Goal: Information Seeking & Learning: Learn about a topic

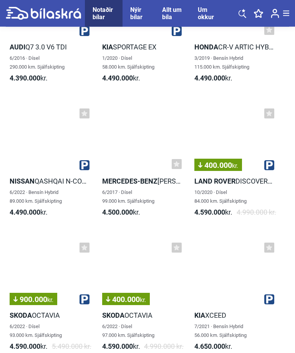
scroll to position [6436, 0]
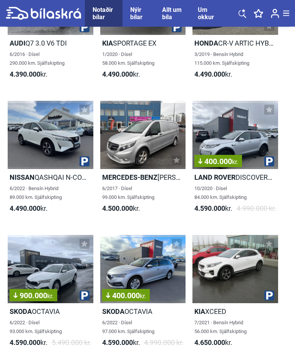
click at [41, 141] on div at bounding box center [51, 135] width 86 height 68
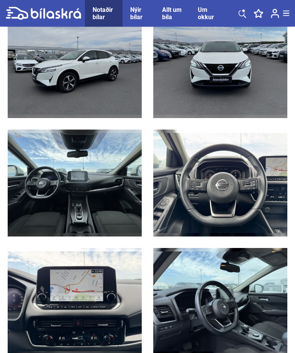
scroll to position [1354, 0]
click at [21, 236] on img at bounding box center [75, 183] width 134 height 107
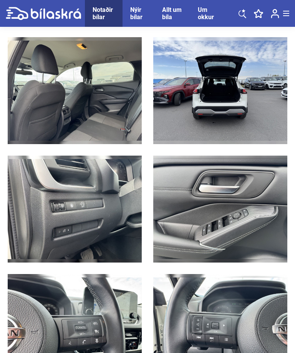
scroll to position [2040, 0]
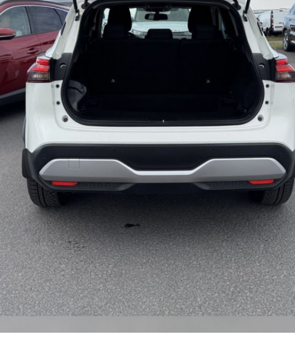
click at [153, 56] on img at bounding box center [220, 91] width 134 height 107
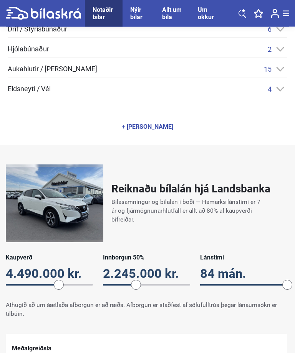
scroll to position [534, 0]
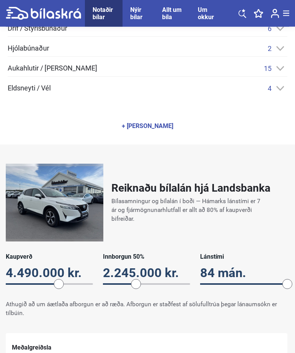
click at [140, 127] on div "+ [PERSON_NAME]" at bounding box center [147, 127] width 51 height 6
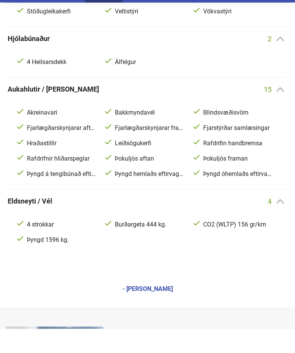
scroll to position [682, 0]
